Goal: Task Accomplishment & Management: Complete application form

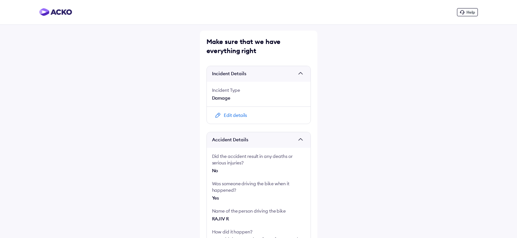
click at [244, 114] on div "Edit details" at bounding box center [235, 115] width 23 height 7
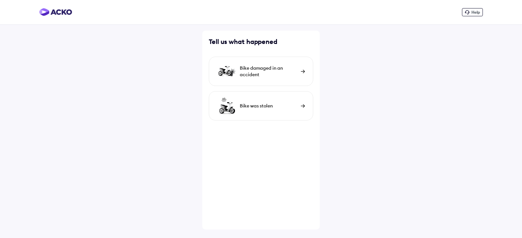
click at [256, 75] on div "Bike damaged in an accident" at bounding box center [269, 71] width 58 height 13
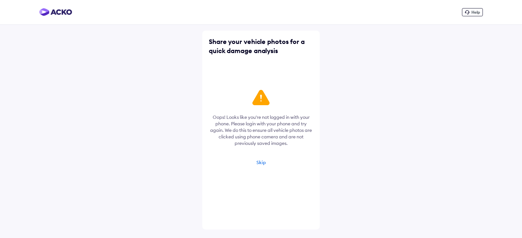
click at [261, 164] on div "Skip" at bounding box center [260, 163] width 9 height 6
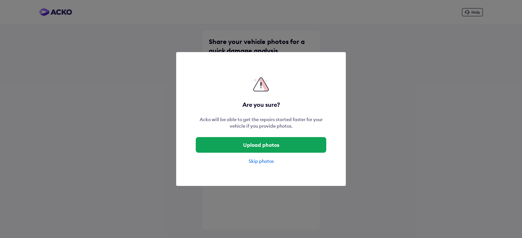
click at [263, 161] on div "Skip photos" at bounding box center [261, 161] width 130 height 7
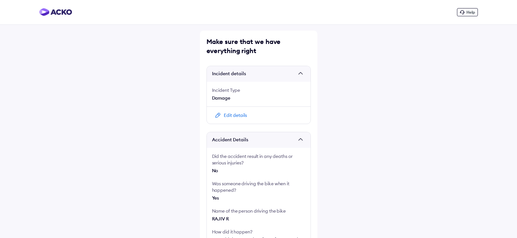
click at [236, 117] on div "Edit details" at bounding box center [235, 115] width 23 height 7
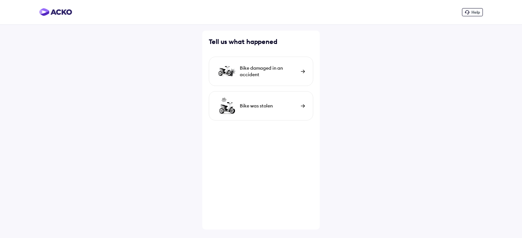
click at [251, 70] on div "Bike damaged in an accident" at bounding box center [269, 71] width 58 height 13
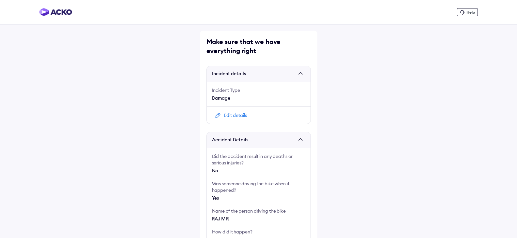
click at [239, 117] on div "Edit details" at bounding box center [235, 115] width 23 height 7
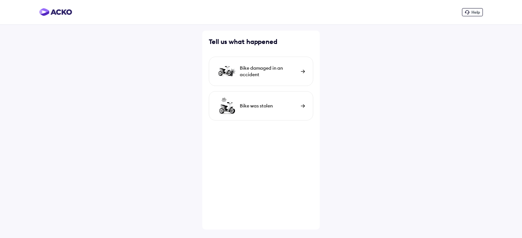
click at [267, 73] on div "Bike damaged in an accident" at bounding box center [269, 71] width 58 height 13
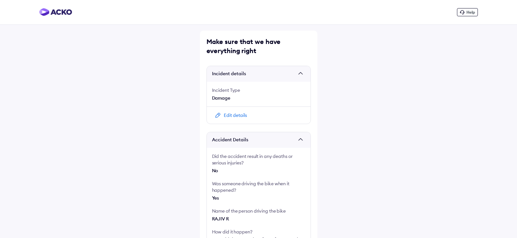
click at [254, 84] on div "Incident Type Damage" at bounding box center [259, 94] width 104 height 25
click at [258, 98] on div "Damage" at bounding box center [258, 98] width 93 height 7
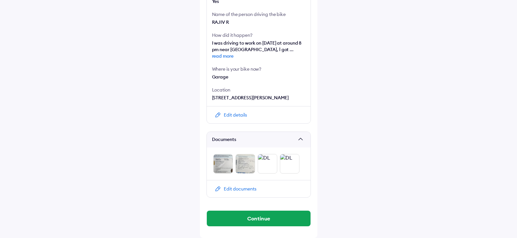
scroll to position [204, 0]
click at [260, 218] on button "Continue" at bounding box center [259, 219] width 104 height 16
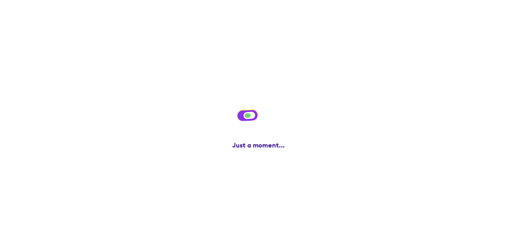
scroll to position [0, 0]
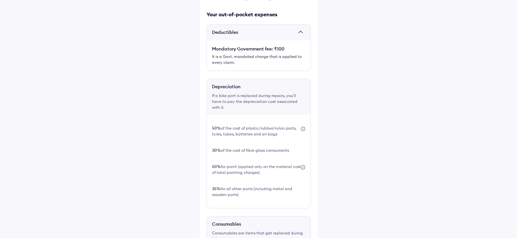
scroll to position [276, 0]
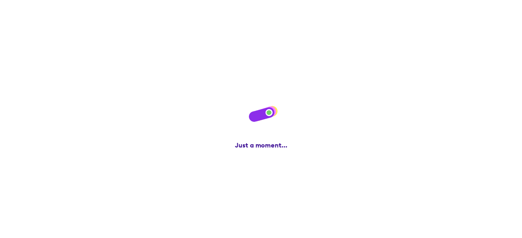
scroll to position [0, 0]
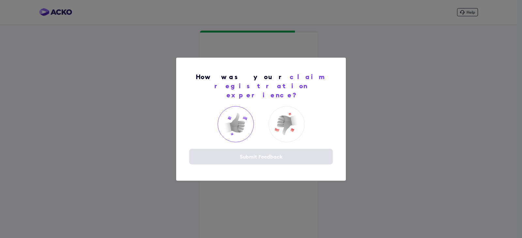
click at [236, 120] on img at bounding box center [235, 124] width 26 height 26
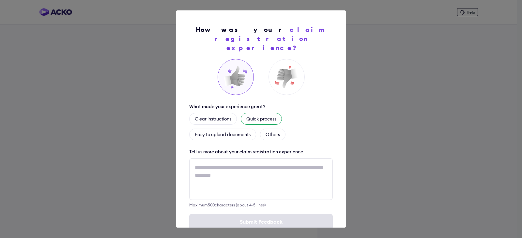
click at [258, 113] on div "Quick process" at bounding box center [261, 119] width 41 height 12
click at [274, 113] on div "Quick process" at bounding box center [265, 119] width 49 height 12
click at [275, 113] on div "Quick process" at bounding box center [261, 119] width 41 height 12
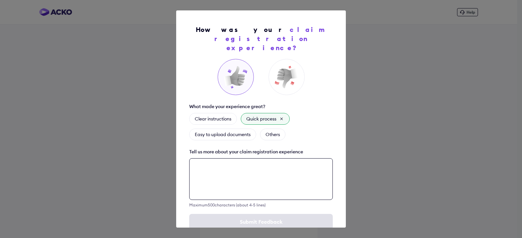
click at [221, 163] on textarea at bounding box center [261, 180] width 144 height 42
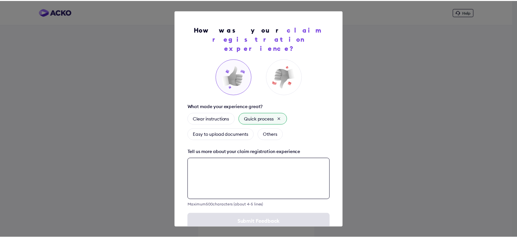
scroll to position [9, 0]
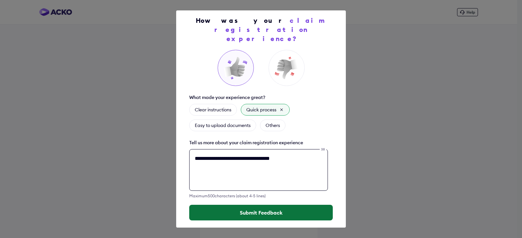
type textarea "**********"
click at [252, 205] on button "Submit Feedback" at bounding box center [261, 213] width 144 height 16
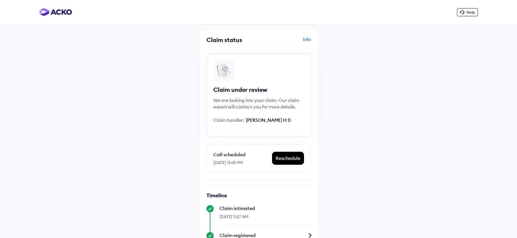
click at [308, 40] on div "Info" at bounding box center [285, 42] width 51 height 12
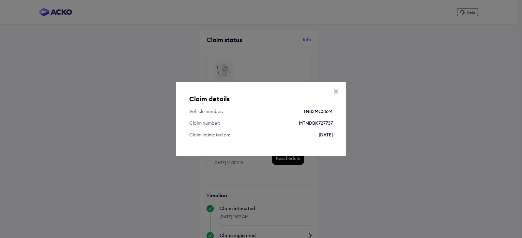
click at [339, 91] on icon at bounding box center [336, 91] width 7 height 7
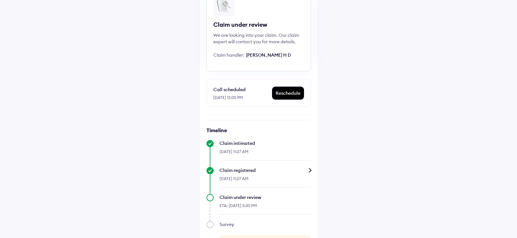
scroll to position [95, 0]
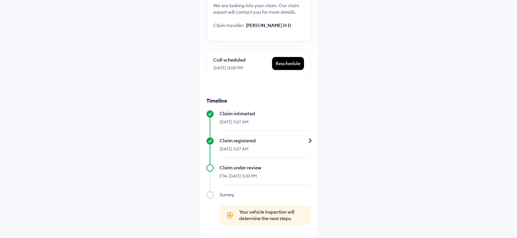
click at [224, 200] on div at bounding box center [265, 202] width 91 height 8
click at [228, 197] on div "Survey" at bounding box center [265, 195] width 91 height 7
click at [231, 196] on div "Survey" at bounding box center [265, 195] width 91 height 7
click at [250, 177] on div "ETA: [DATE] 5:30 PM" at bounding box center [265, 178] width 91 height 14
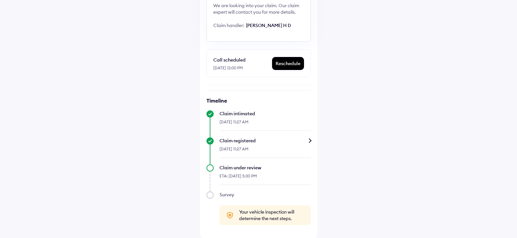
click at [233, 140] on div "Claim registered" at bounding box center [265, 141] width 91 height 7
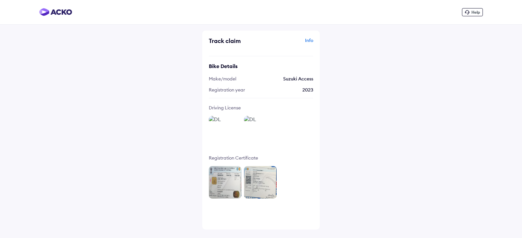
click at [312, 42] on div "Info" at bounding box center [288, 43] width 51 height 12
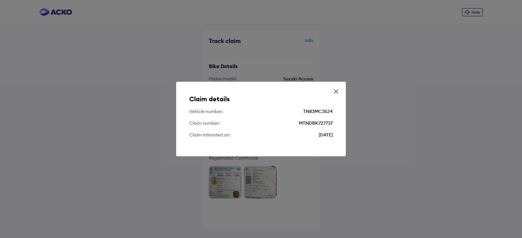
click at [312, 42] on div "Claim details Vehicle number: TN83MC3524 Claim number: MTNDBK727737 Claim intim…" at bounding box center [261, 119] width 522 height 238
click at [332, 94] on div "Claim details Vehicle number: TN83MC3524 Claim number: MTNDBK727737 Claim intim…" at bounding box center [261, 119] width 170 height 75
click at [334, 93] on icon at bounding box center [336, 91] width 7 height 7
